Goal: Information Seeking & Learning: Learn about a topic

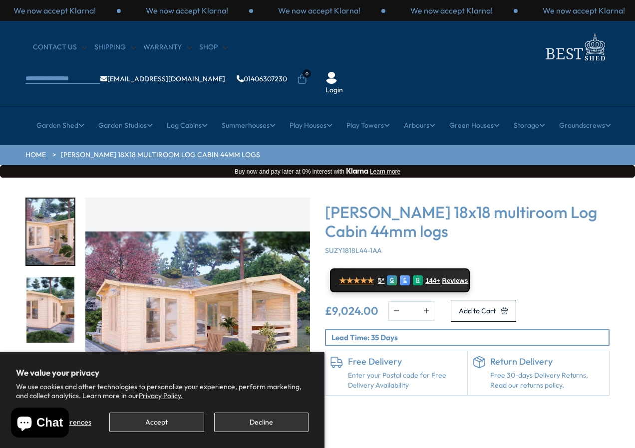
scroll to position [50, 0]
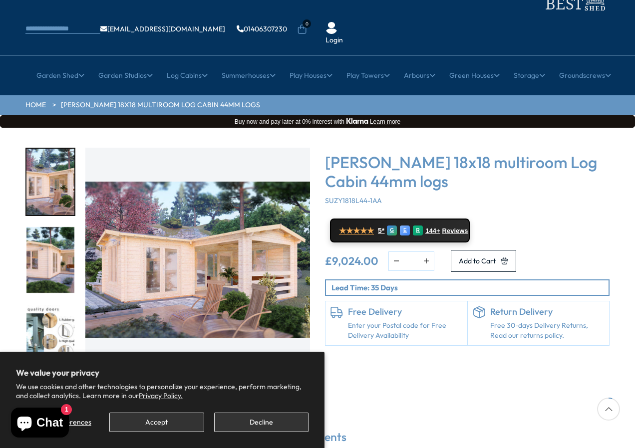
click at [179, 251] on img "1 / 7" at bounding box center [197, 260] width 225 height 225
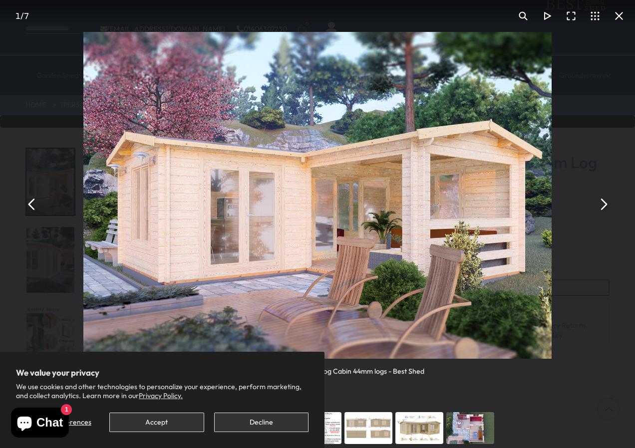
click at [598, 202] on button "You can close this modal content with the ESC key" at bounding box center [603, 204] width 24 height 24
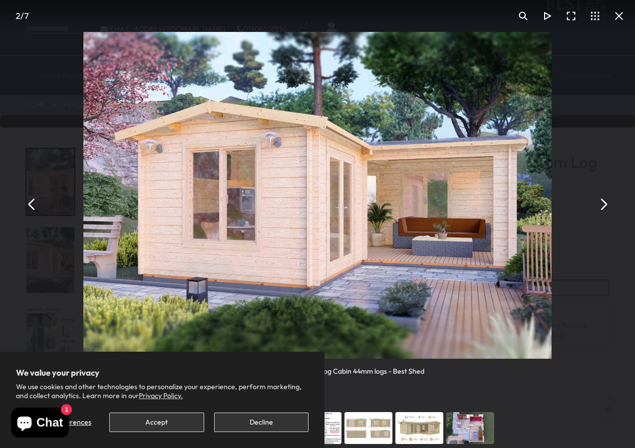
click at [598, 202] on button "You can close this modal content with the ESC key" at bounding box center [603, 204] width 24 height 24
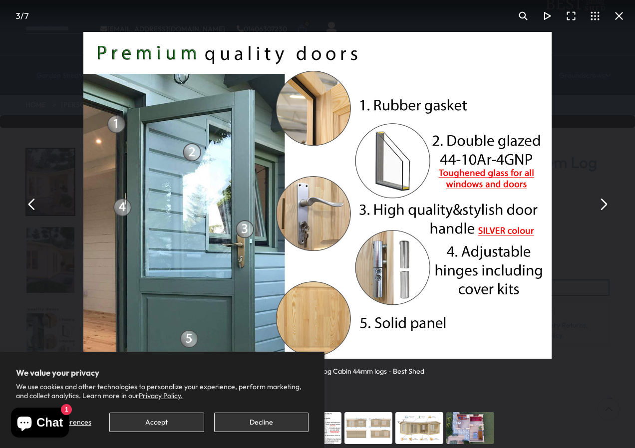
click at [601, 203] on button "You can close this modal content with the ESC key" at bounding box center [603, 204] width 24 height 24
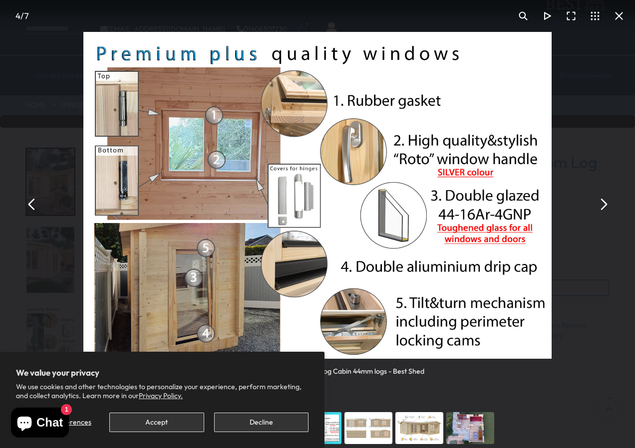
click at [604, 207] on button "You can close this modal content with the ESC key" at bounding box center [603, 204] width 24 height 24
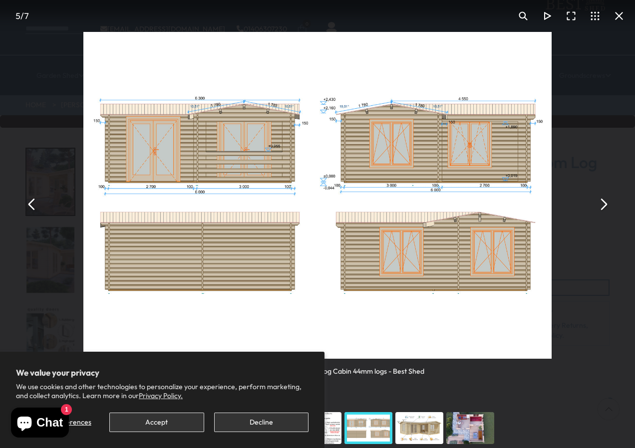
click at [604, 205] on button "You can close this modal content with the ESC key" at bounding box center [603, 204] width 24 height 24
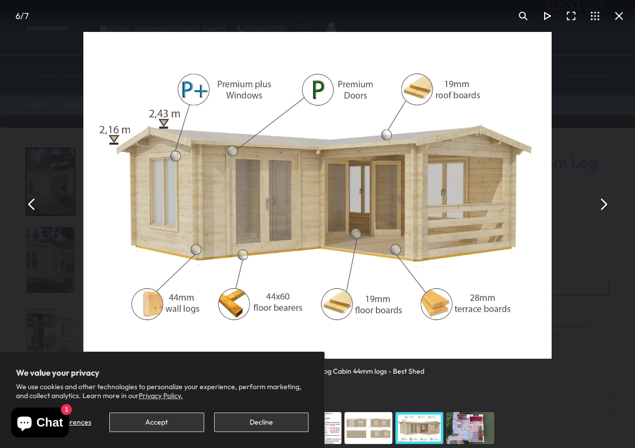
click at [600, 204] on button "You can close this modal content with the ESC key" at bounding box center [603, 204] width 24 height 24
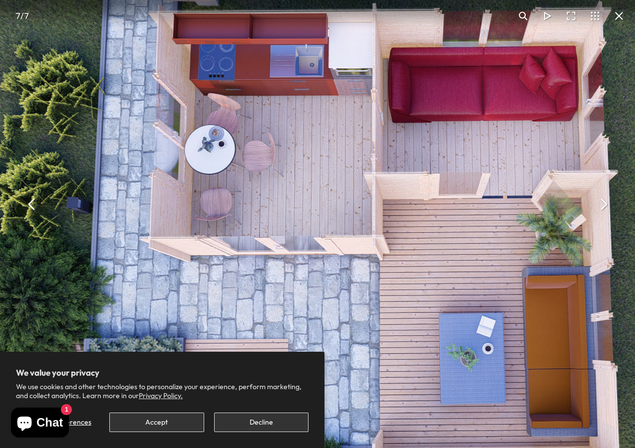
drag, startPoint x: 332, startPoint y: 246, endPoint x: 493, endPoint y: 317, distance: 176.1
click at [493, 317] on img "You can close this modal content with the ESC key" at bounding box center [390, 234] width 793 height 553
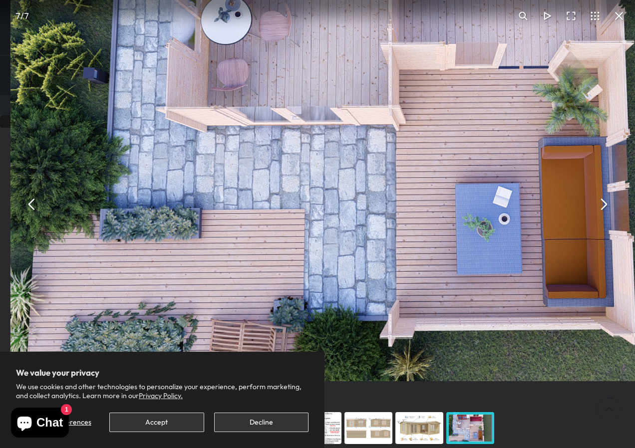
drag, startPoint x: 461, startPoint y: 269, endPoint x: 474, endPoint y: 195, distance: 75.1
click at [474, 195] on img "You can close this modal content with the ESC key" at bounding box center [406, 104] width 793 height 553
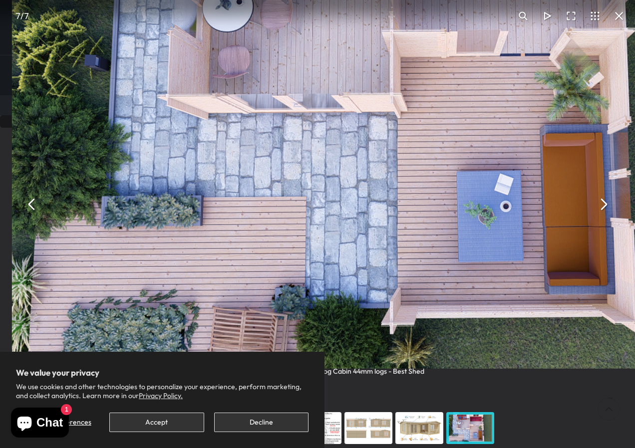
drag, startPoint x: 476, startPoint y: 276, endPoint x: 466, endPoint y: 173, distance: 102.9
click at [466, 173] on img "You can close this modal content with the ESC key" at bounding box center [408, 92] width 793 height 553
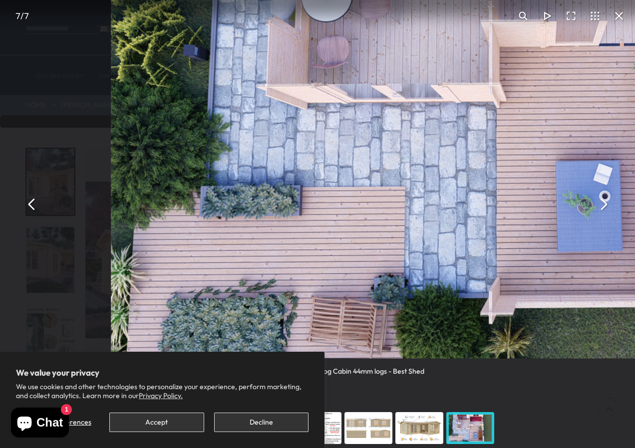
drag, startPoint x: 382, startPoint y: 207, endPoint x: 560, endPoint y: 206, distance: 178.2
click at [560, 206] on img "You can close this modal content with the ESC key" at bounding box center [507, 81] width 793 height 553
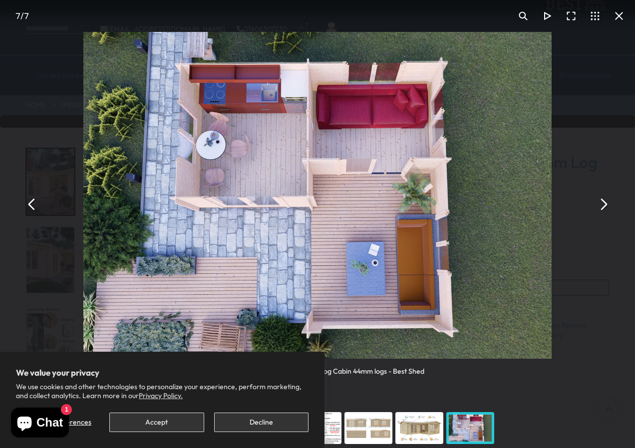
click at [601, 203] on button "You can close this modal content with the ESC key" at bounding box center [603, 204] width 24 height 24
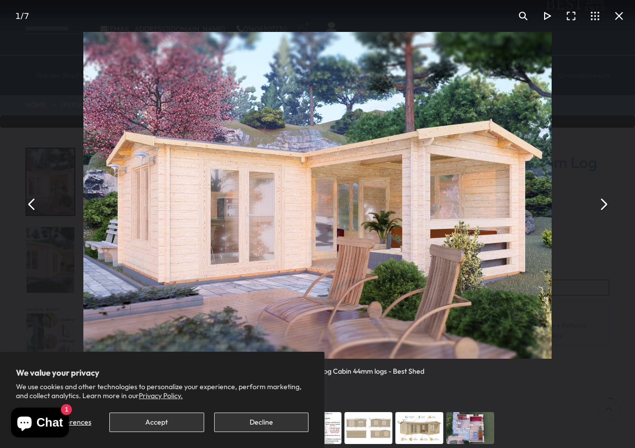
click at [601, 203] on button "You can close this modal content with the ESC key" at bounding box center [603, 204] width 24 height 24
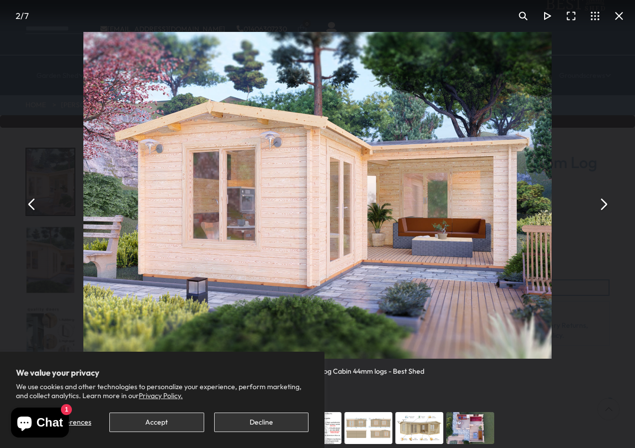
click at [601, 203] on button "You can close this modal content with the ESC key" at bounding box center [603, 204] width 24 height 24
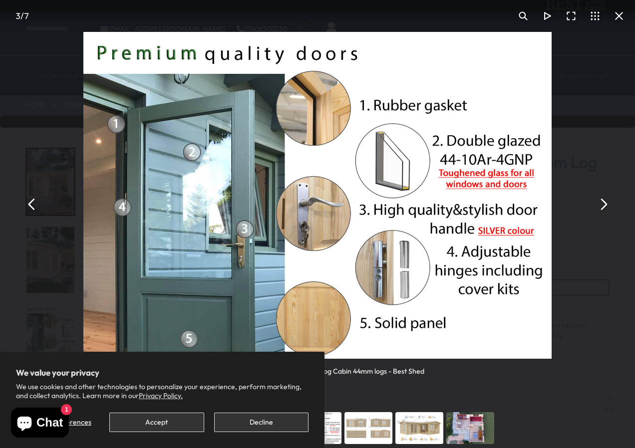
click at [600, 203] on button "You can close this modal content with the ESC key" at bounding box center [603, 204] width 24 height 24
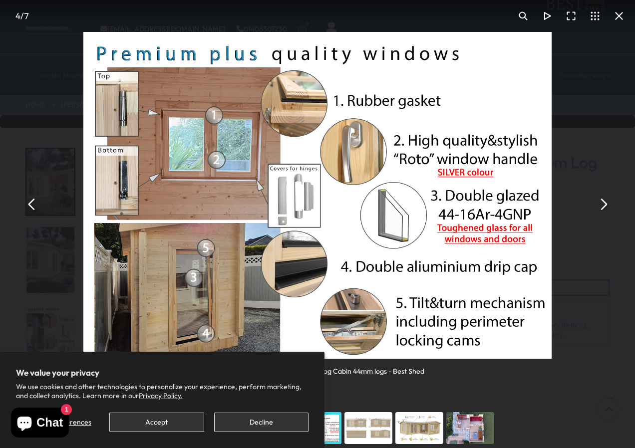
click at [600, 203] on button "You can close this modal content with the ESC key" at bounding box center [603, 204] width 24 height 24
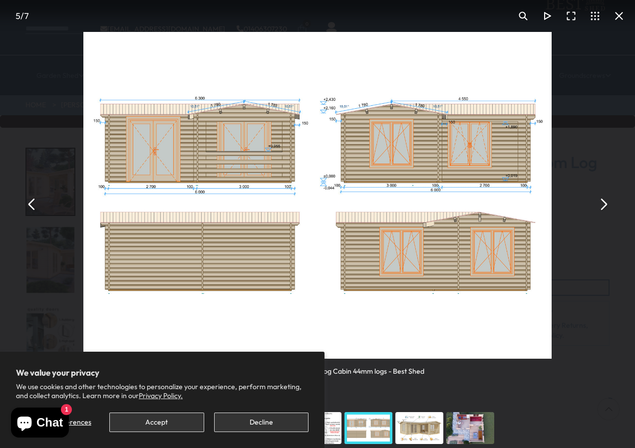
click at [615, 12] on button "You can close this modal content with the ESC key" at bounding box center [619, 16] width 24 height 24
